Goal: Task Accomplishment & Management: Manage account settings

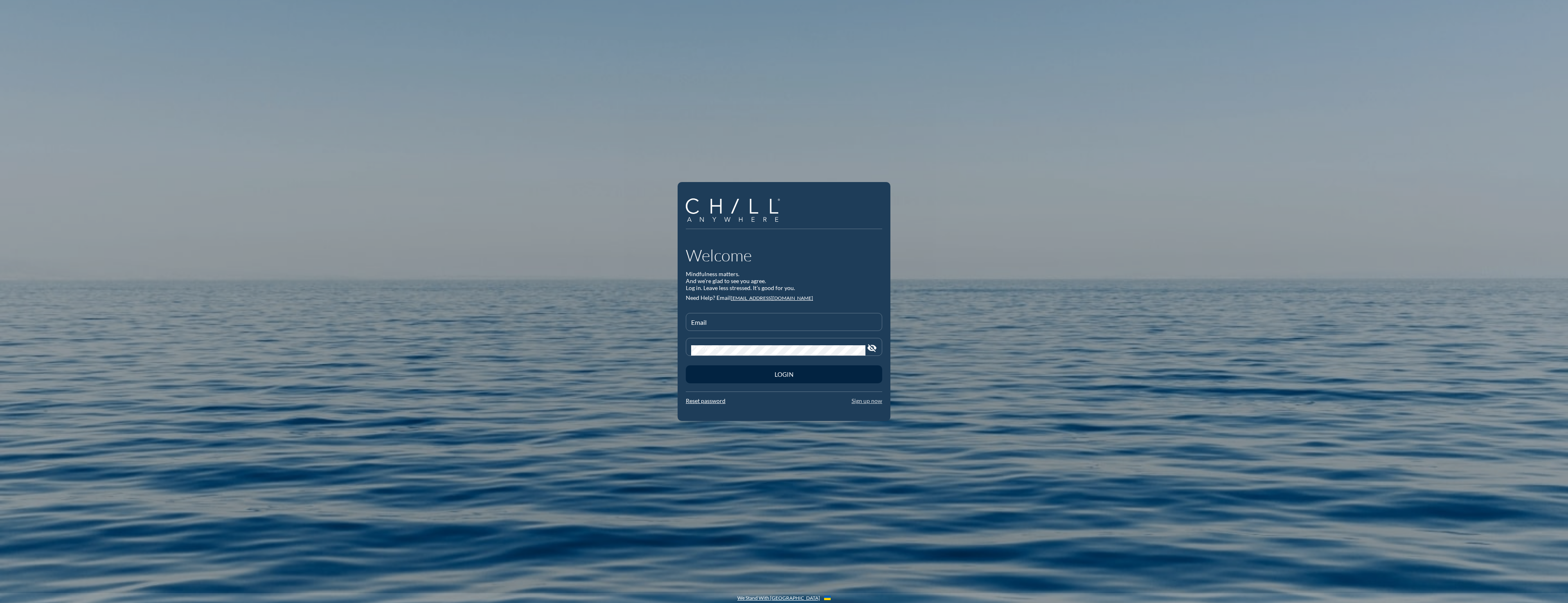
click at [866, 398] on link "Sign up now" at bounding box center [867, 400] width 30 height 7
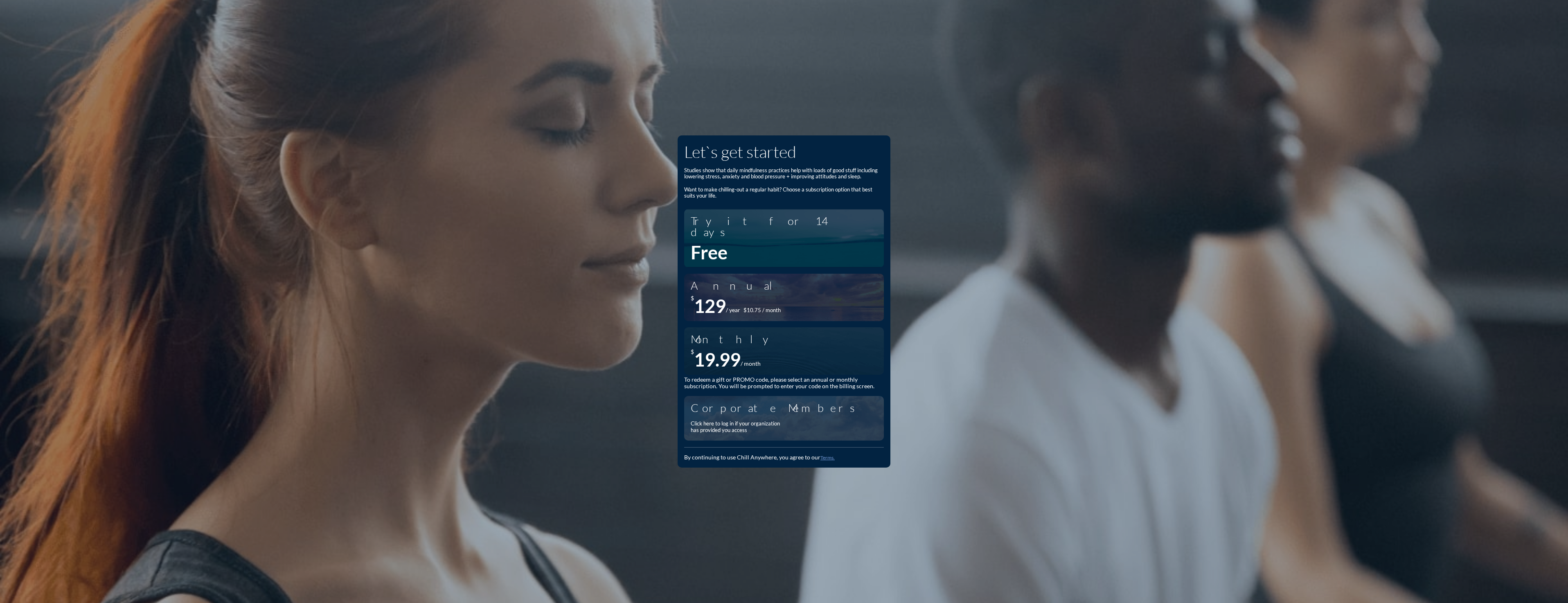
click at [792, 408] on div "Corporate Members Click here to log in if your organization has provided you ac…" at bounding box center [784, 418] width 187 height 37
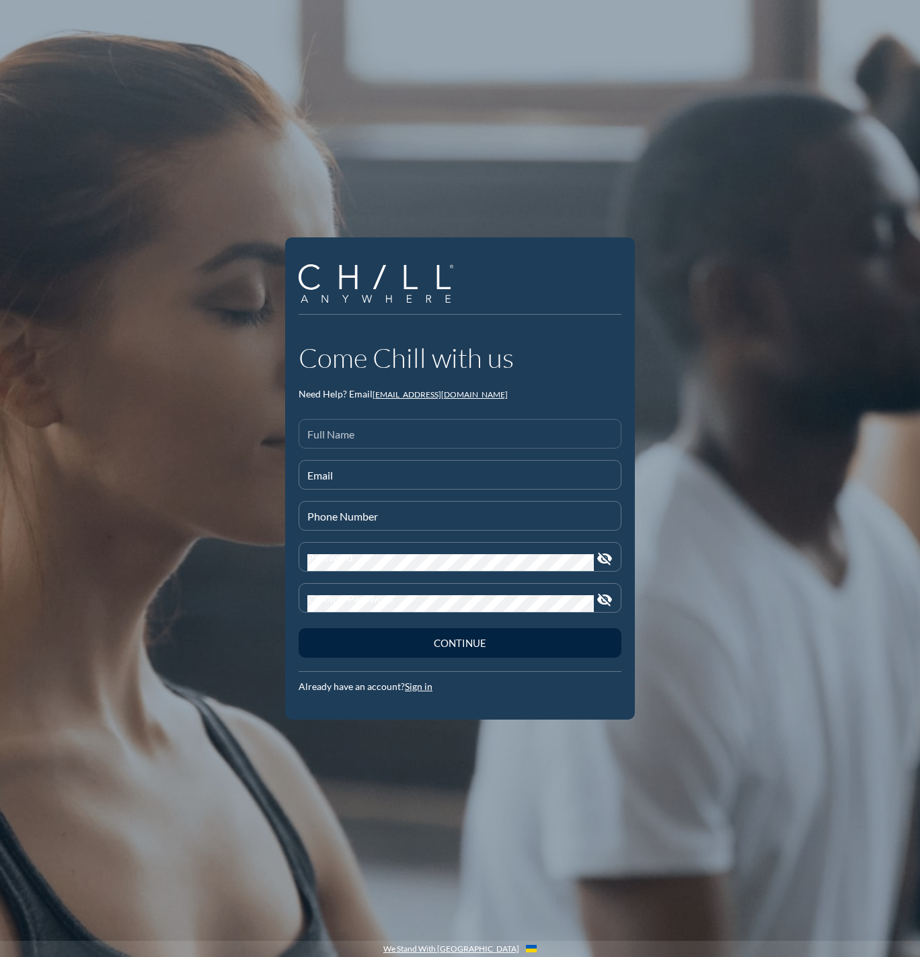
click at [336, 424] on div "Full Name" at bounding box center [459, 433] width 305 height 28
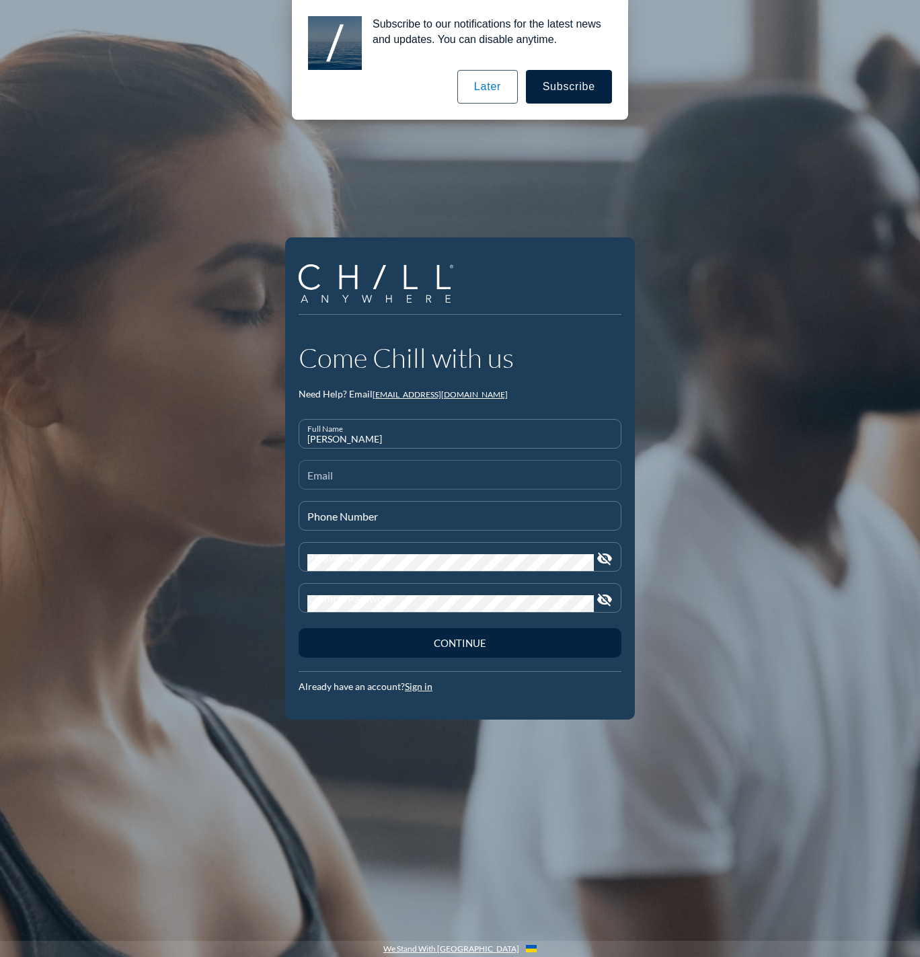
type input "[PERSON_NAME]"
click at [363, 473] on input "Email" at bounding box center [459, 480] width 305 height 17
type input "[EMAIL_ADDRESS][DOMAIN_NAME]"
click at [356, 508] on div "Phone Number" at bounding box center [459, 515] width 305 height 28
type input "331-399-3703"
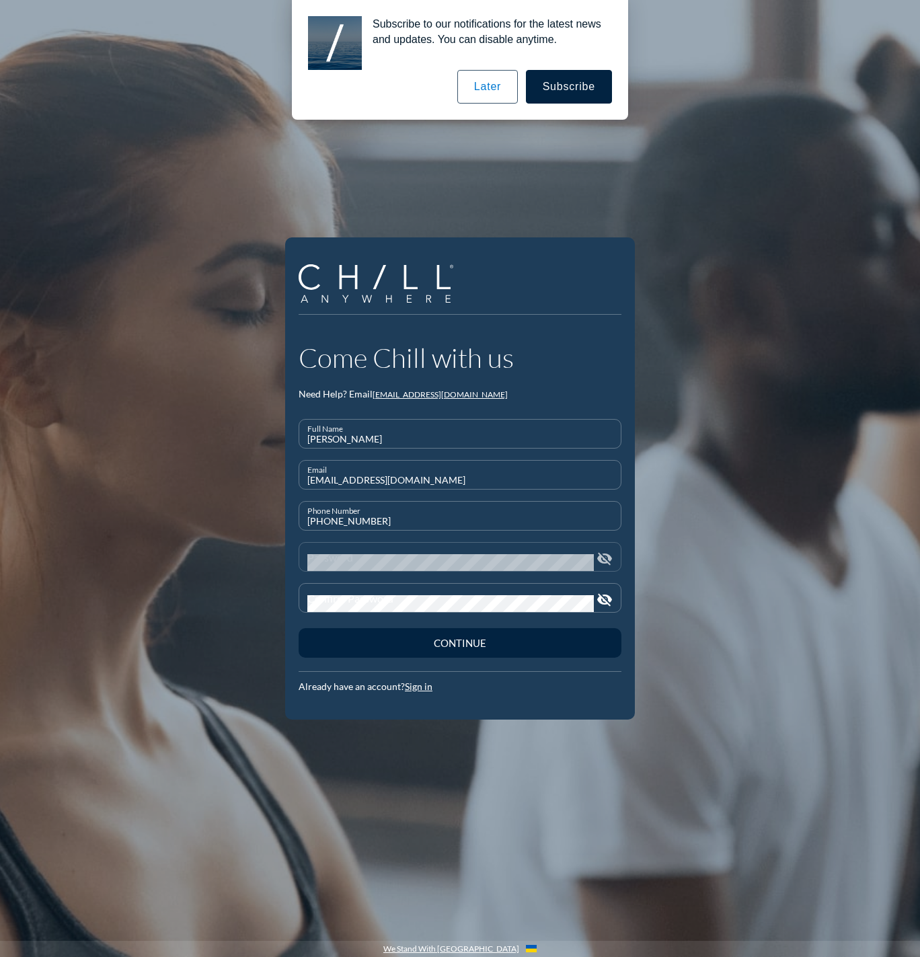
click at [335, 551] on div "Password" at bounding box center [450, 556] width 286 height 28
click at [483, 87] on button "Later" at bounding box center [487, 87] width 61 height 34
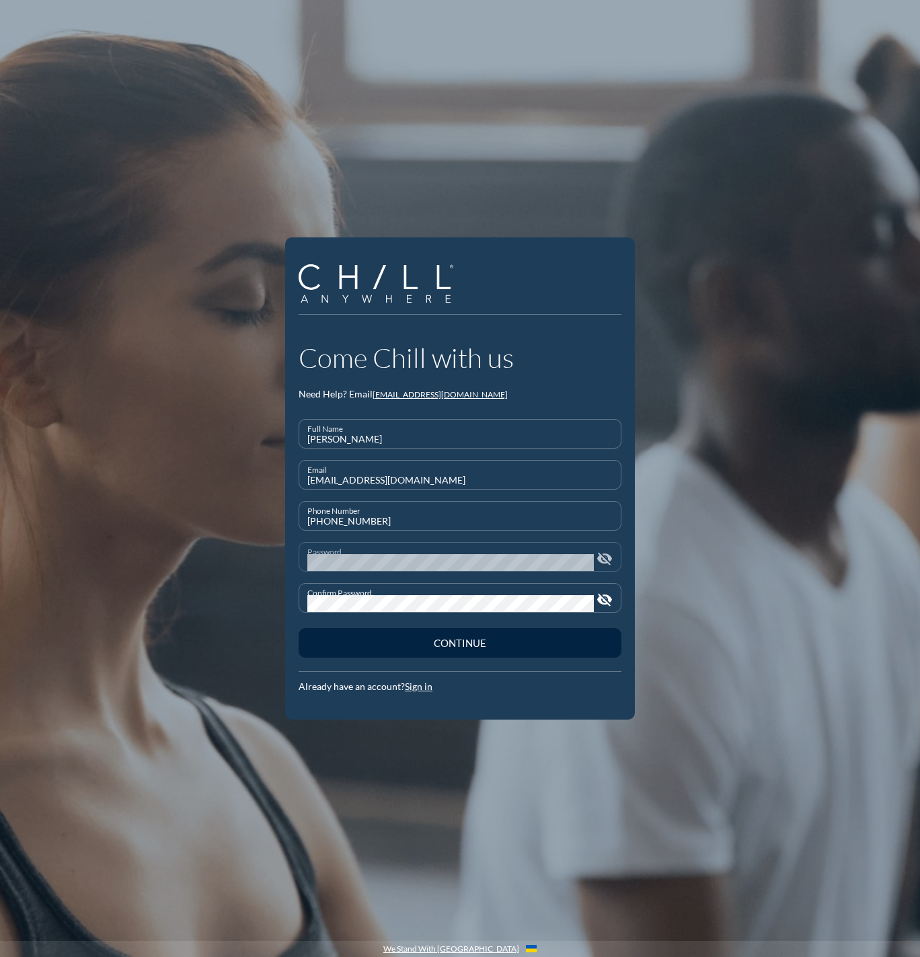
click at [607, 552] on icon "visibility_off" at bounding box center [604, 559] width 16 height 16
click at [607, 552] on icon "visibility" at bounding box center [604, 559] width 16 height 16
click at [571, 641] on div "Continue" at bounding box center [460, 643] width 276 height 12
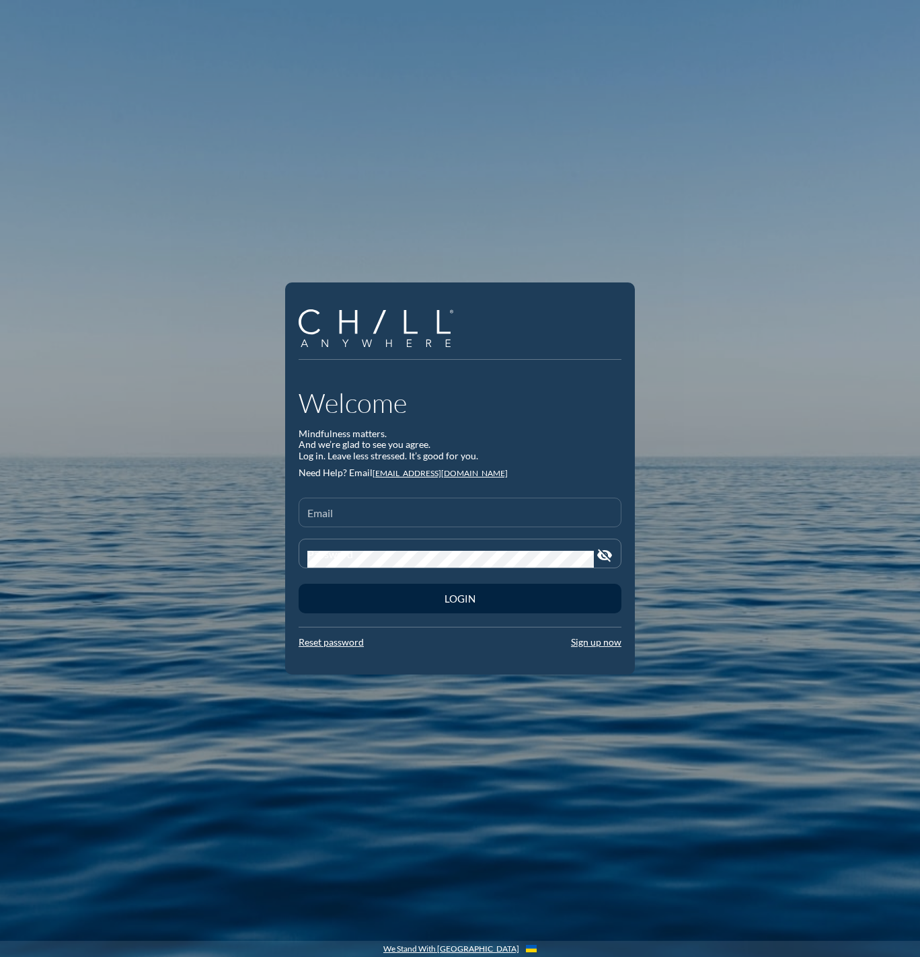
click at [438, 501] on div "Email" at bounding box center [459, 512] width 305 height 28
type input "[EMAIL_ADDRESS][DOMAIN_NAME]"
click at [417, 543] on div "Password" at bounding box center [450, 553] width 286 height 28
click at [298, 583] on button "Login" at bounding box center [459, 598] width 323 height 30
drag, startPoint x: 417, startPoint y: 538, endPoint x: 329, endPoint y: 542, distance: 88.2
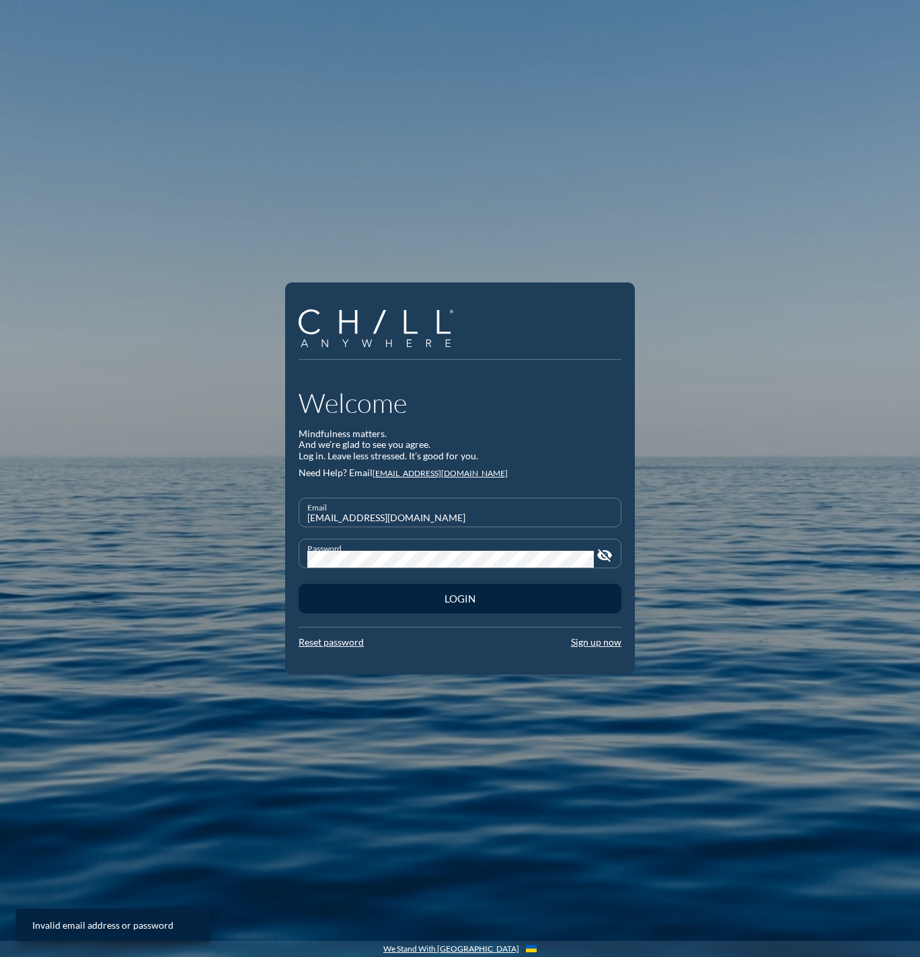
click at [329, 542] on div "Password" at bounding box center [450, 553] width 286 height 28
drag, startPoint x: 383, startPoint y: 544, endPoint x: 292, endPoint y: 561, distance: 92.4
click at [292, 561] on div "Welcome Mindfulness matters. And we’re glad to see you agree. Log in. Leave les…" at bounding box center [460, 478] width 350 height 393
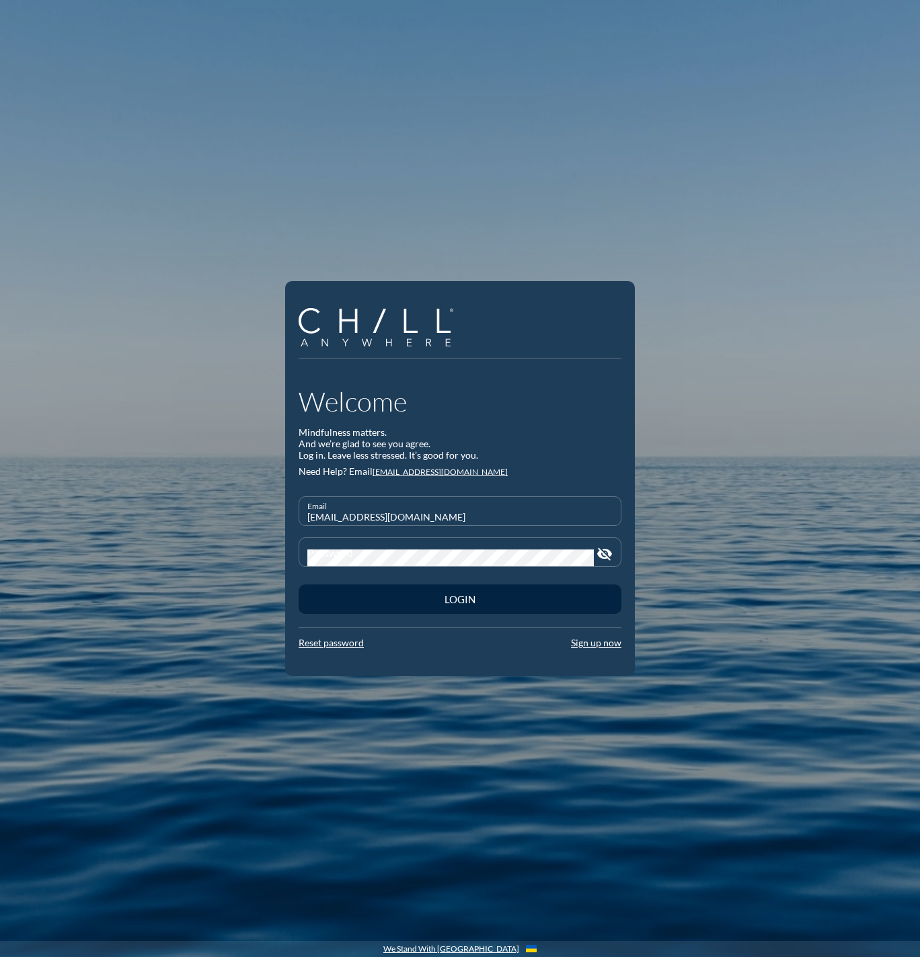
click at [437, 842] on div "Welcome Mindfulness matters. And we’re glad to see you agree. Log in. Leave les…" at bounding box center [460, 478] width 920 height 957
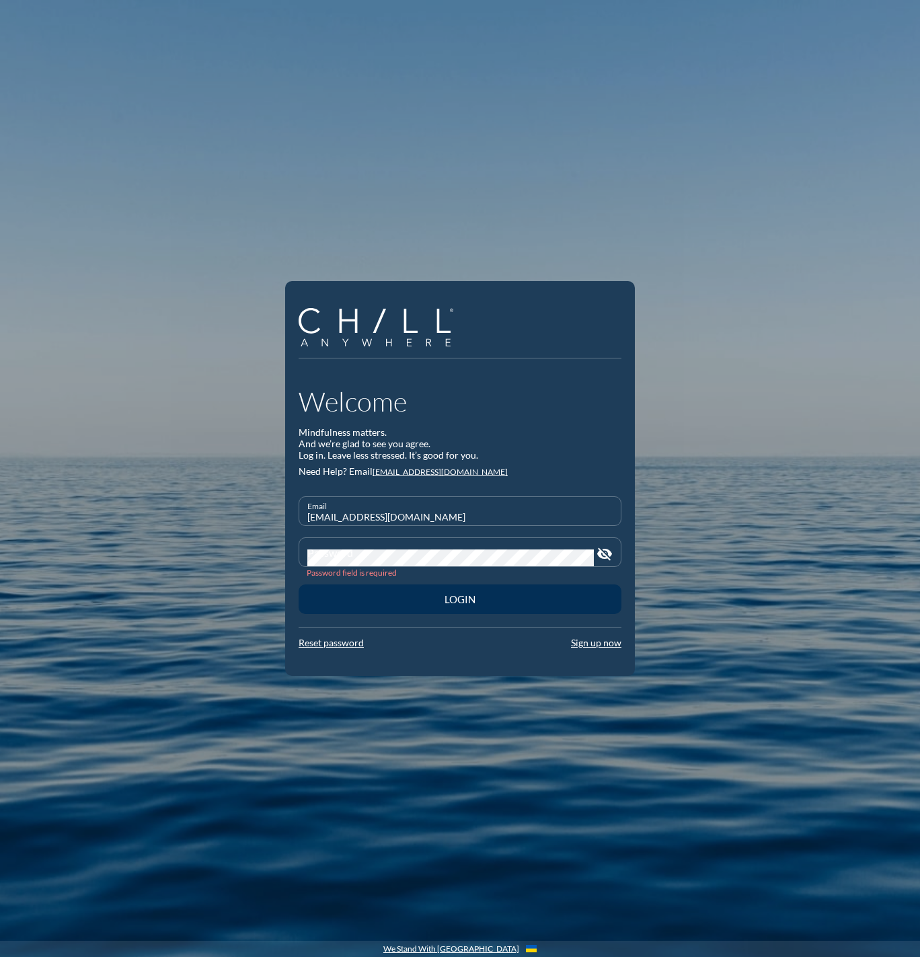
click at [393, 603] on div "Login" at bounding box center [460, 599] width 276 height 12
click at [337, 643] on link "Reset password" at bounding box center [330, 642] width 65 height 11
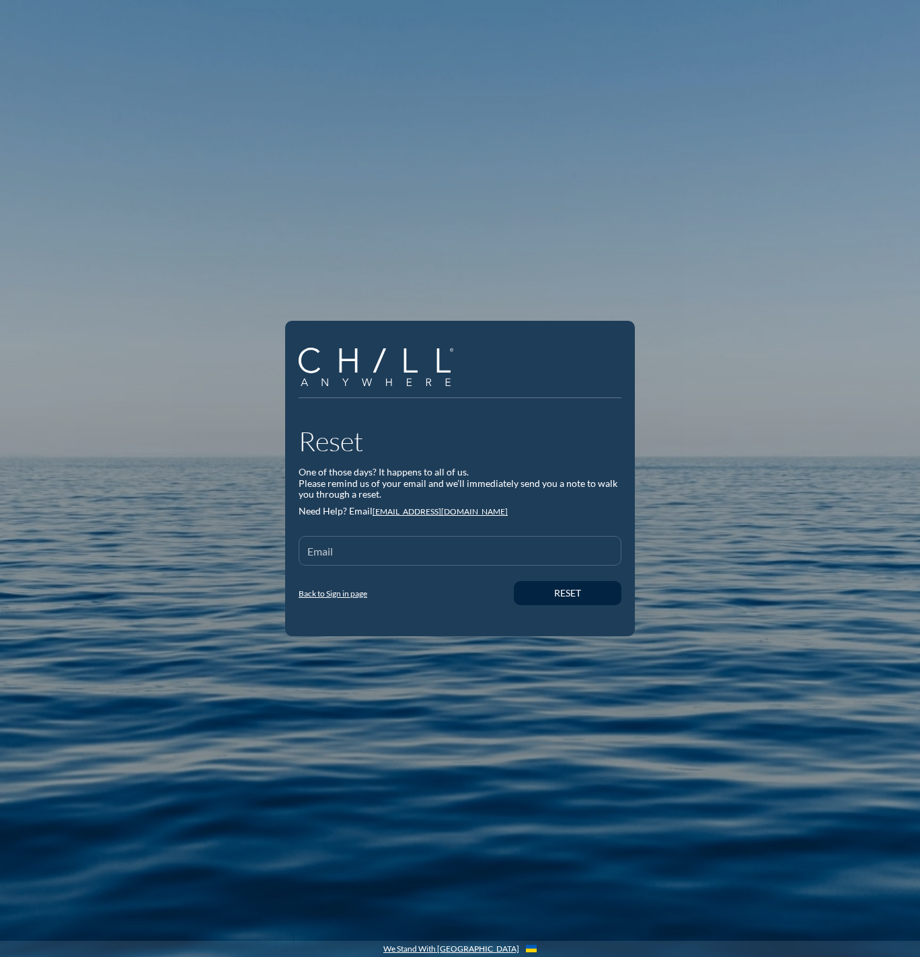
click at [378, 556] on input "Email" at bounding box center [459, 556] width 305 height 17
type input "[EMAIL_ADDRESS][DOMAIN_NAME]"
click at [561, 594] on div "Reset" at bounding box center [567, 593] width 61 height 11
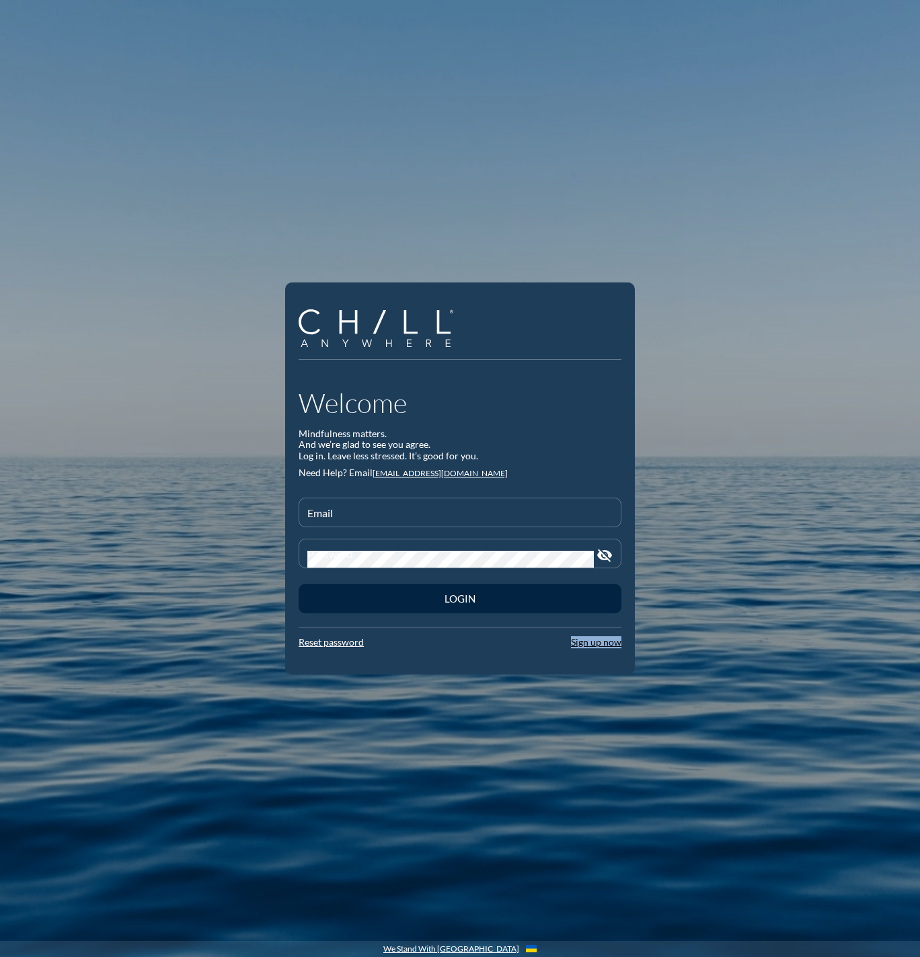
drag, startPoint x: 543, startPoint y: 942, endPoint x: 389, endPoint y: 932, distance: 154.9
click at [389, 932] on div "Welcome Mindfulness matters. And we’re glad to see you agree. Log in. Leave les…" at bounding box center [460, 478] width 920 height 957
drag, startPoint x: 389, startPoint y: 932, endPoint x: 411, endPoint y: 741, distance: 192.9
click at [411, 743] on div "Welcome Mindfulness matters. And we’re glad to see you agree. Log in. Leave les…" at bounding box center [460, 478] width 920 height 957
click at [426, 744] on div "Welcome Mindfulness matters. And we’re glad to see you agree. Log in. Leave les…" at bounding box center [460, 478] width 920 height 957
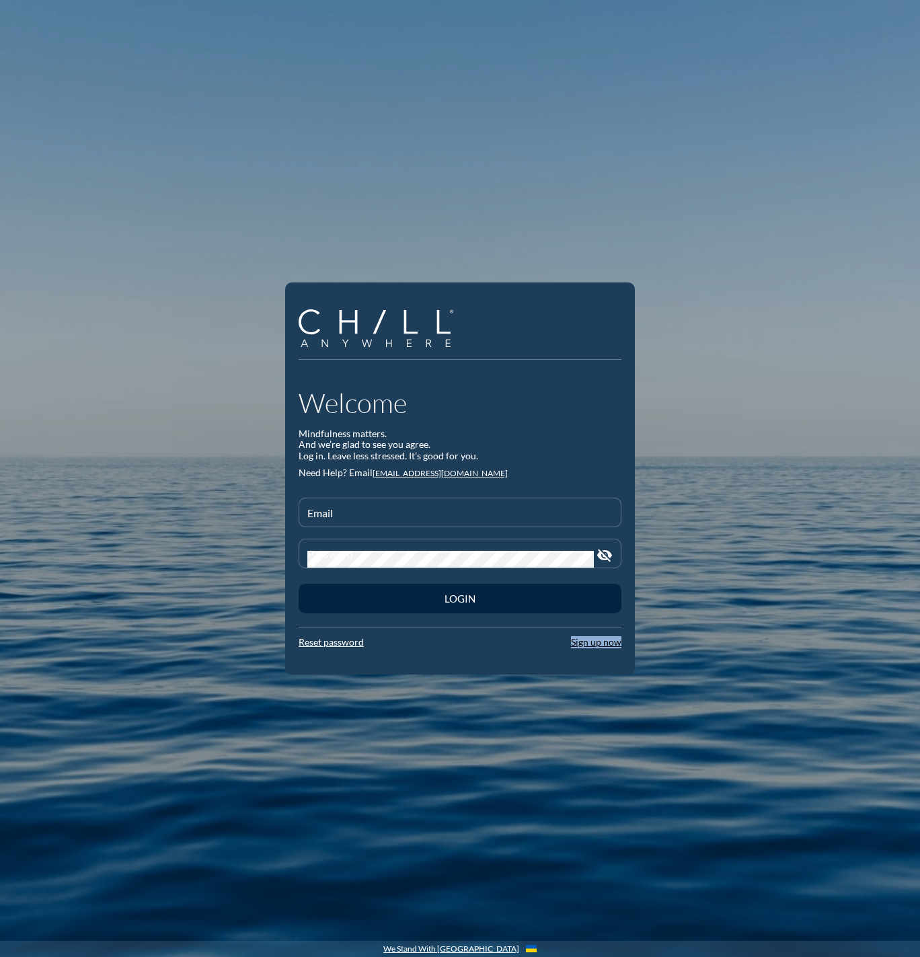
click at [428, 741] on div "Welcome Mindfulness matters. And we’re glad to see you agree. Log in. Leave les…" at bounding box center [460, 478] width 920 height 957
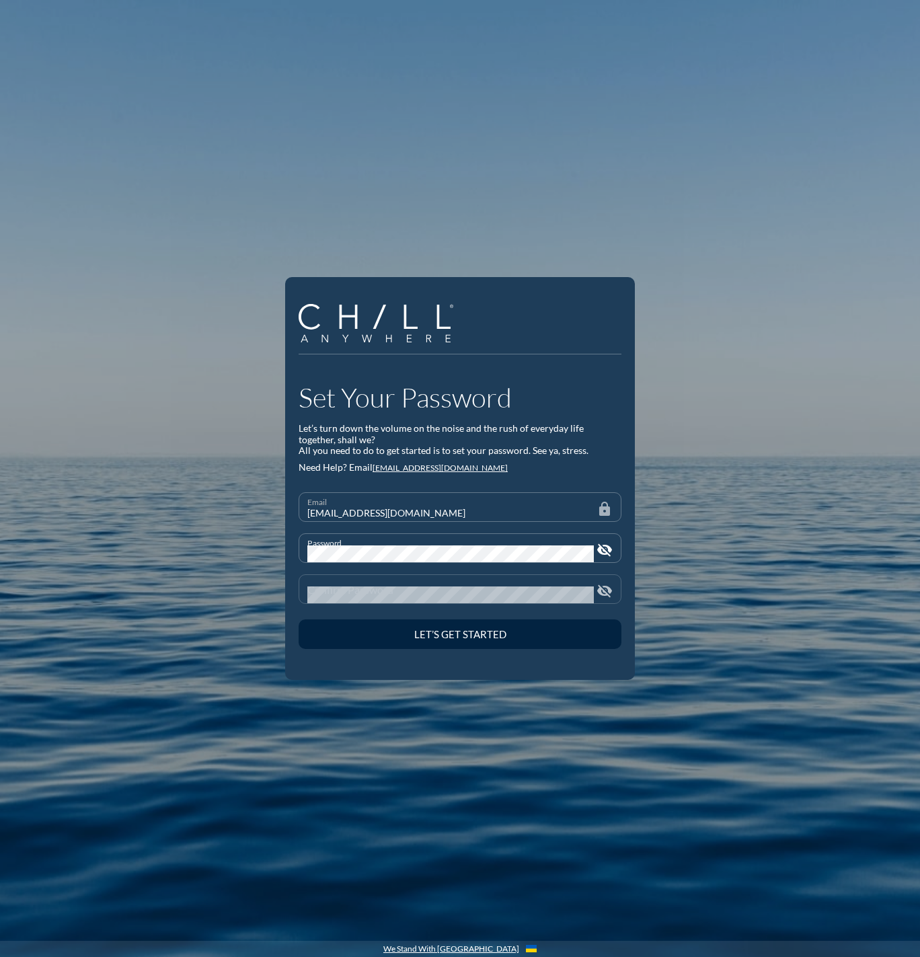
click at [325, 583] on div "Confirm Password" at bounding box center [450, 589] width 286 height 28
click at [298, 619] on button "Let’s Get Started" at bounding box center [459, 634] width 323 height 30
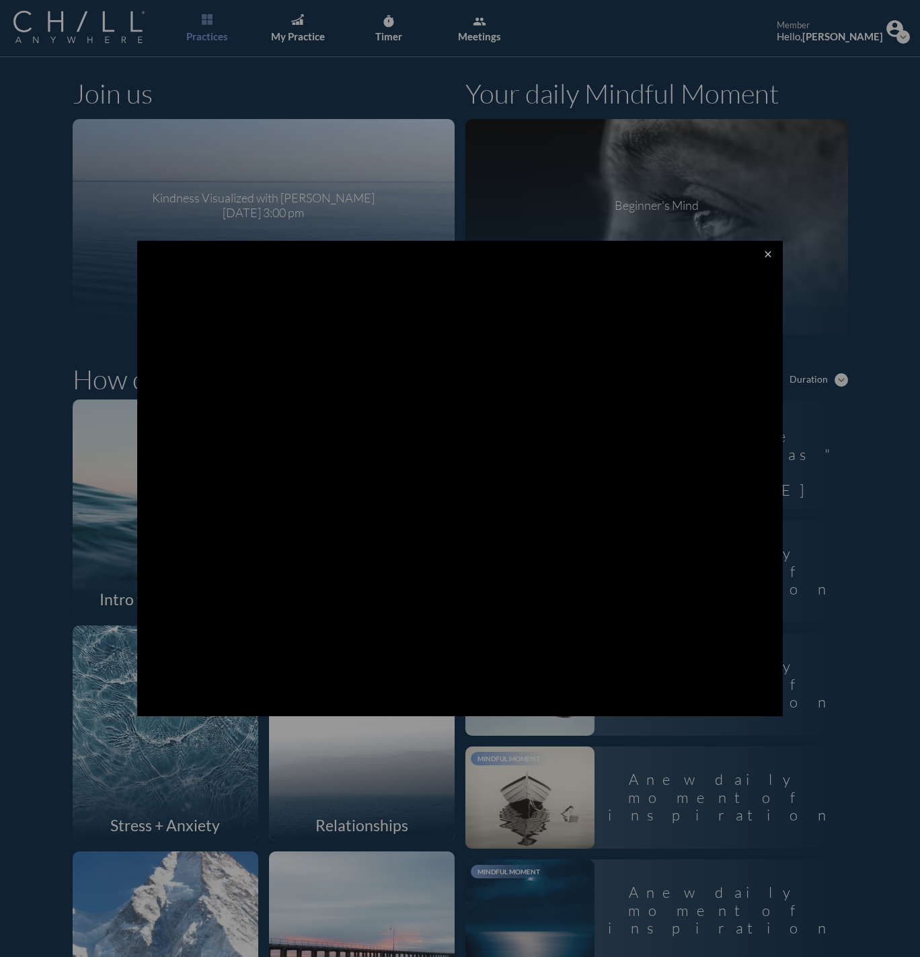
click at [762, 253] on icon "close" at bounding box center [767, 254] width 11 height 11
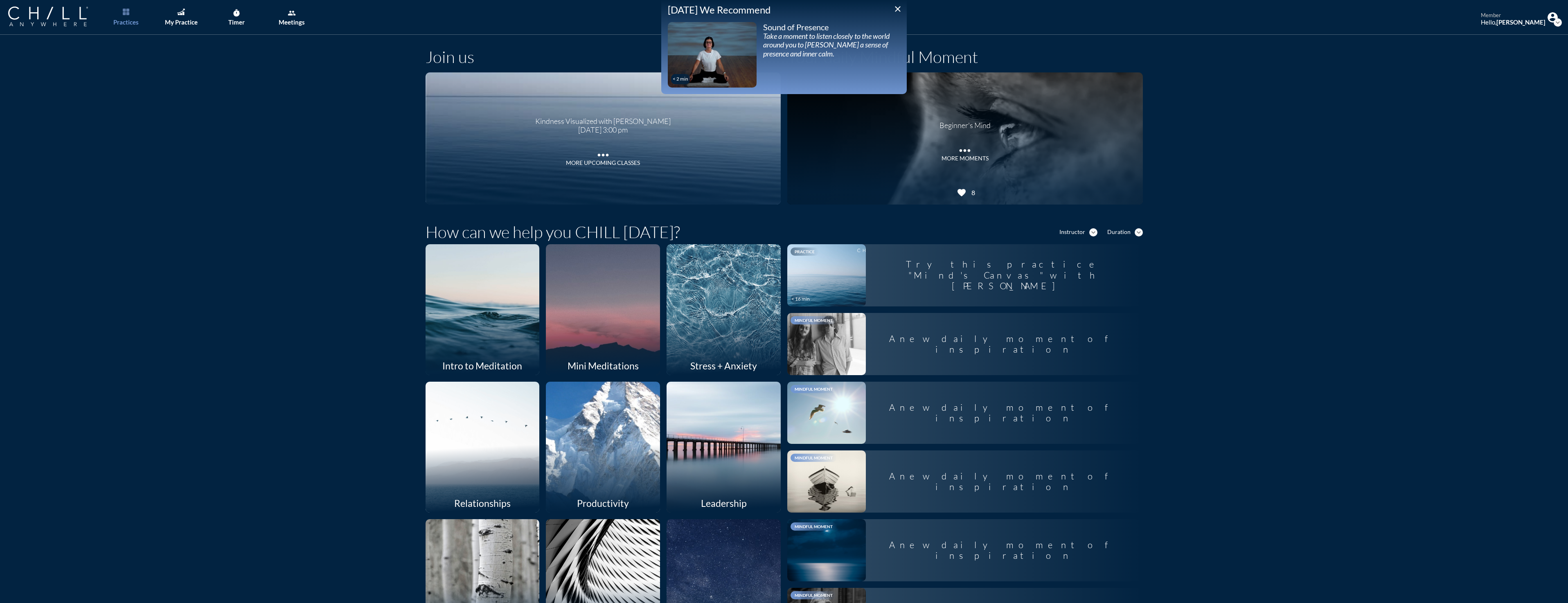
scroll to position [82, 0]
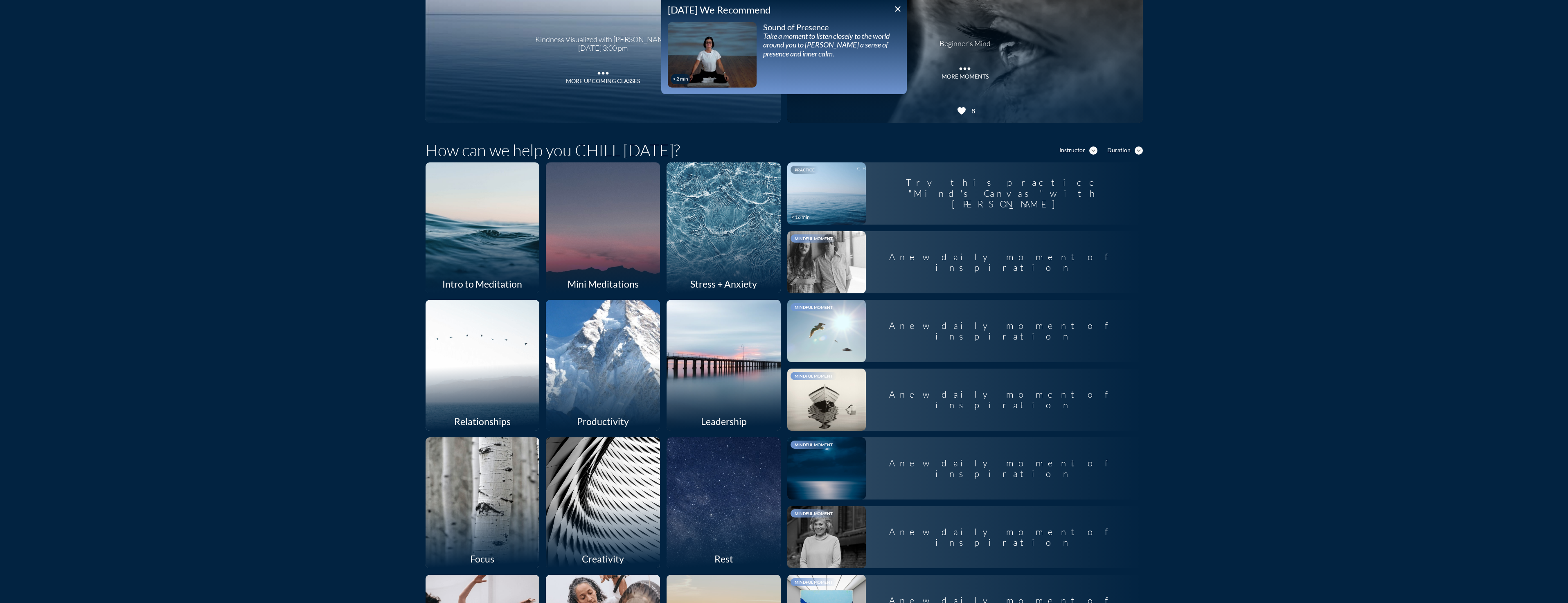
click at [293, 395] on div "How can we help you CHILL [DATE]? Instructor expand_more Duration expand_more I…" at bounding box center [784, 560] width 1568 height 859
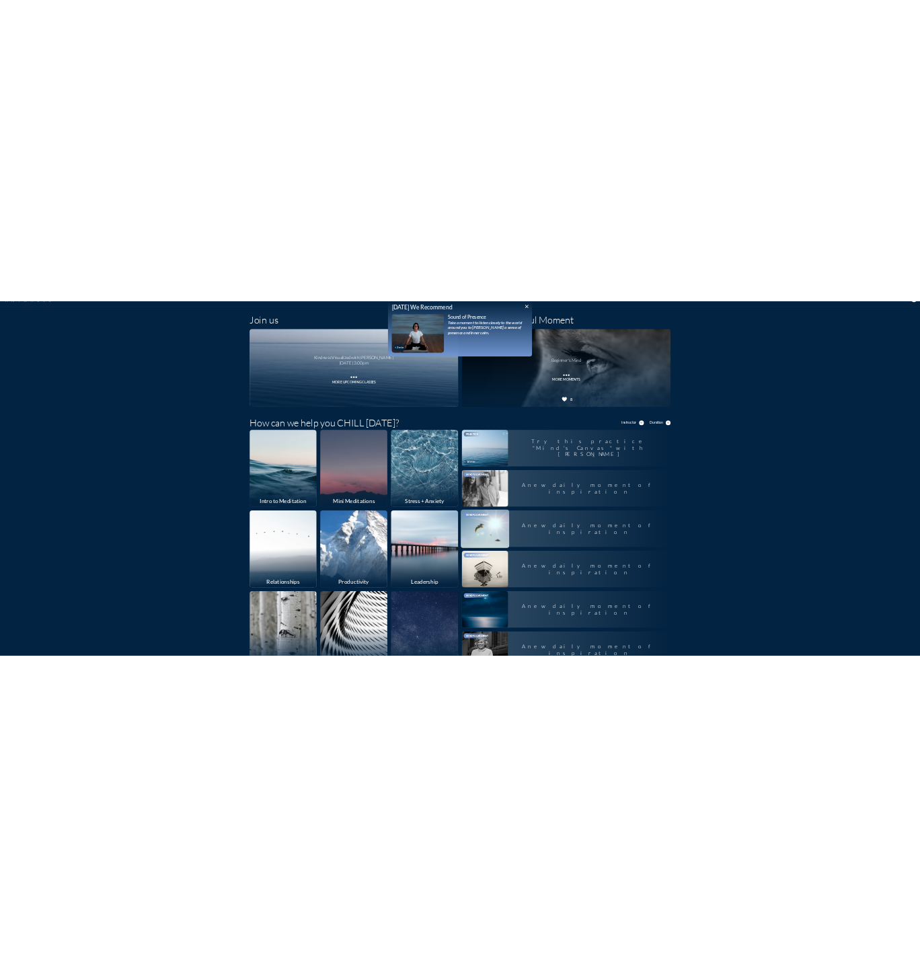
scroll to position [0, 0]
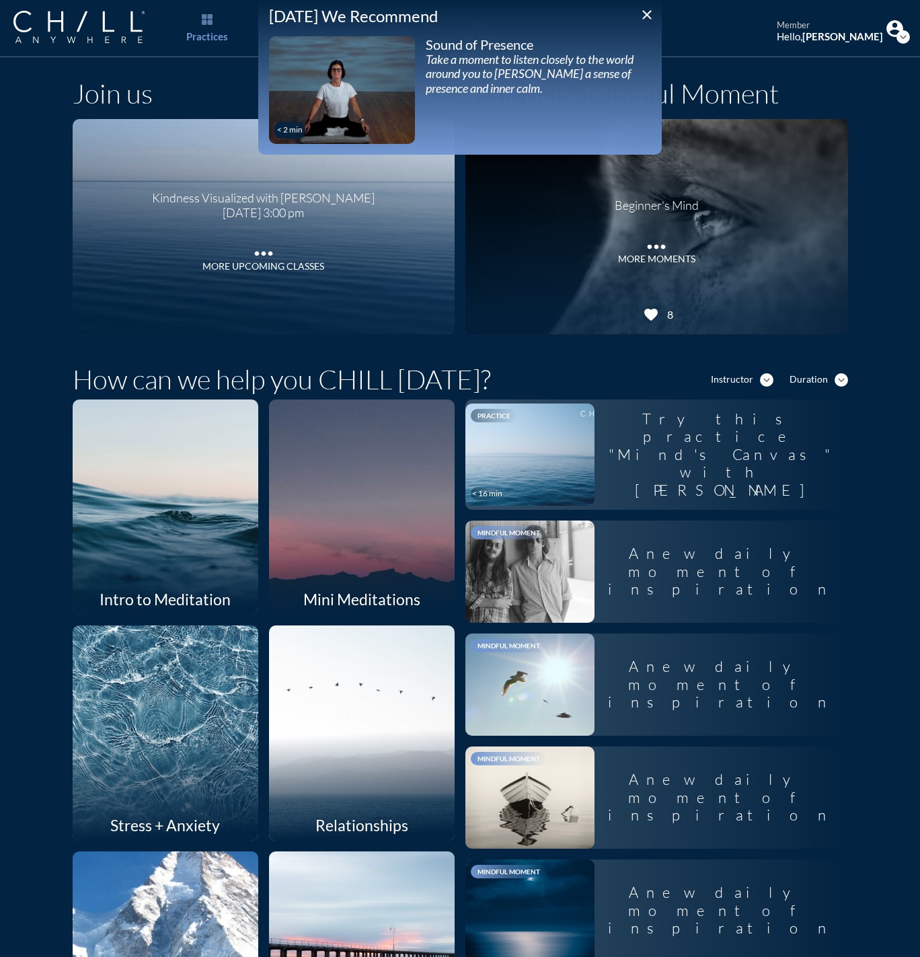
click at [647, 17] on icon "close" at bounding box center [647, 15] width 16 height 16
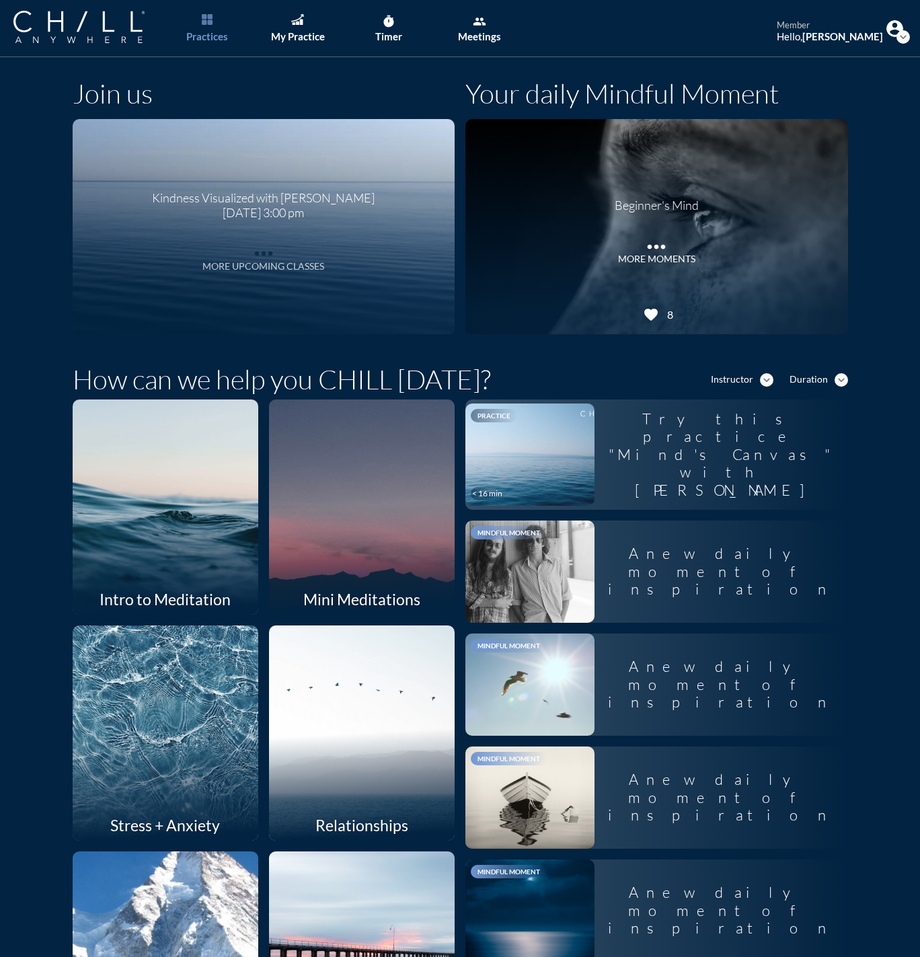
click at [230, 264] on div "More Upcoming Classes" at bounding box center [263, 266] width 122 height 11
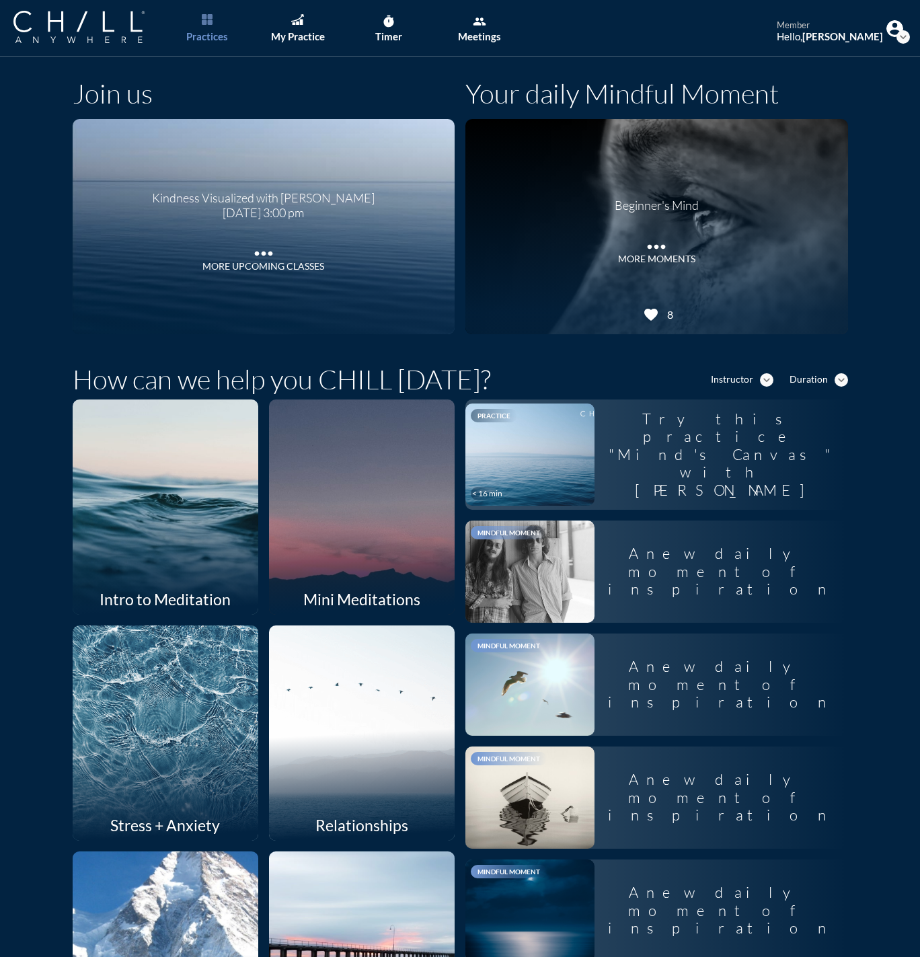
click at [165, 520] on div at bounding box center [165, 507] width 197 height 228
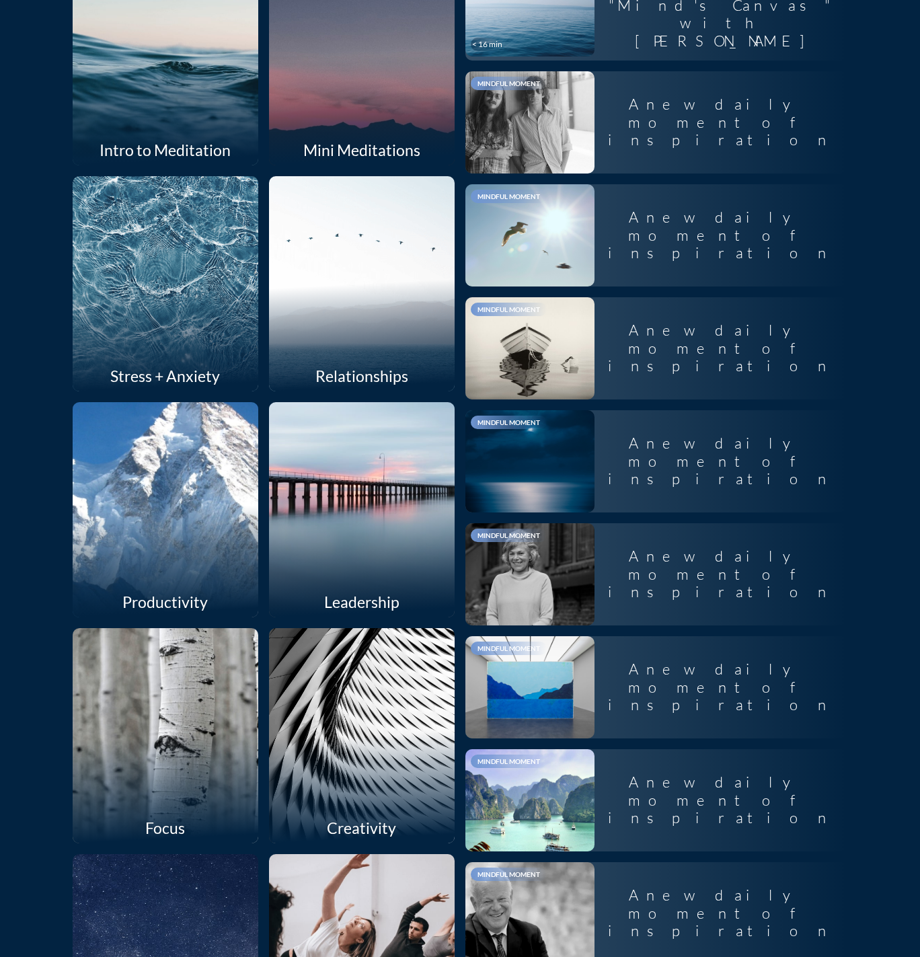
scroll to position [471, 0]
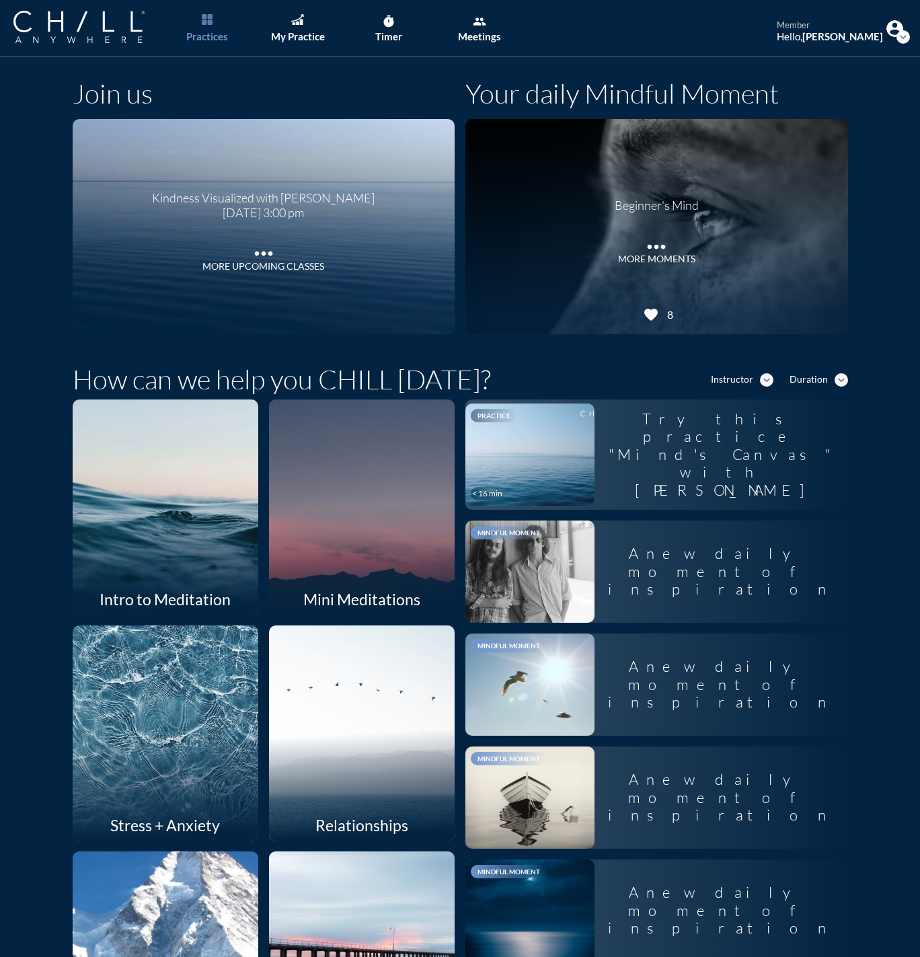
click at [896, 36] on icon "expand_more" at bounding box center [902, 36] width 13 height 13
drag, startPoint x: 892, startPoint y: 36, endPoint x: 840, endPoint y: 111, distance: 91.2
click at [840, 111] on div "Log out" at bounding box center [836, 112] width 32 height 16
